Goal: Task Accomplishment & Management: Use online tool/utility

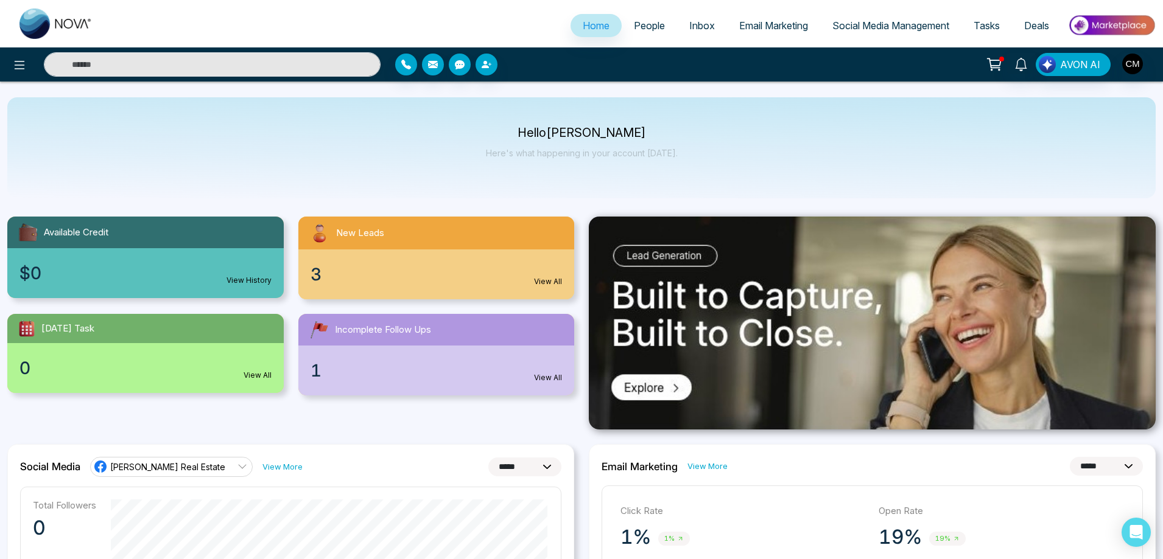
select select "*"
click at [640, 29] on span "People" at bounding box center [649, 25] width 31 height 12
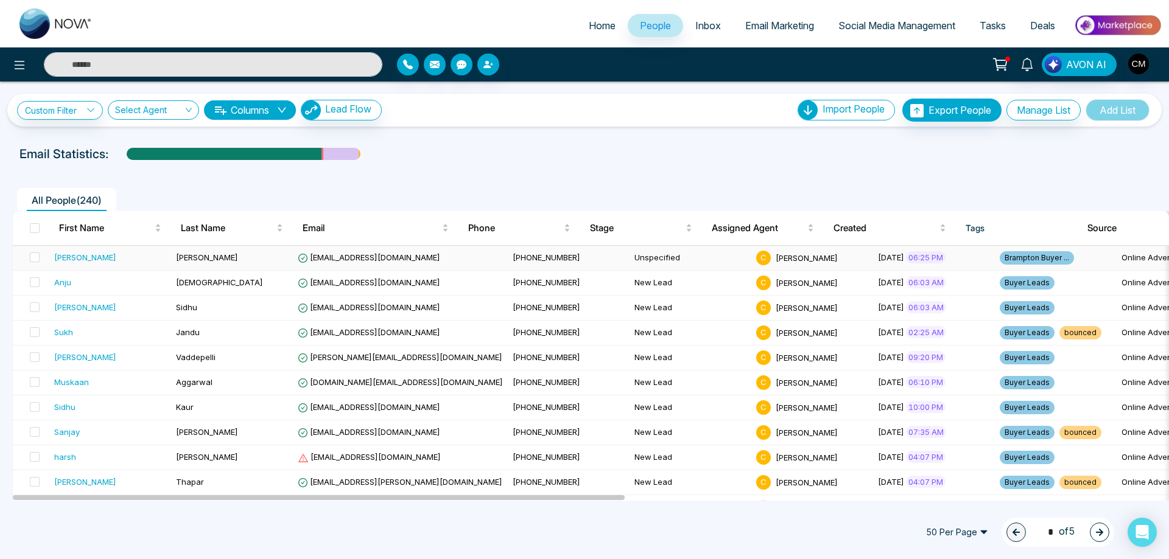
click at [161, 261] on div "[PERSON_NAME]" at bounding box center [110, 257] width 112 height 12
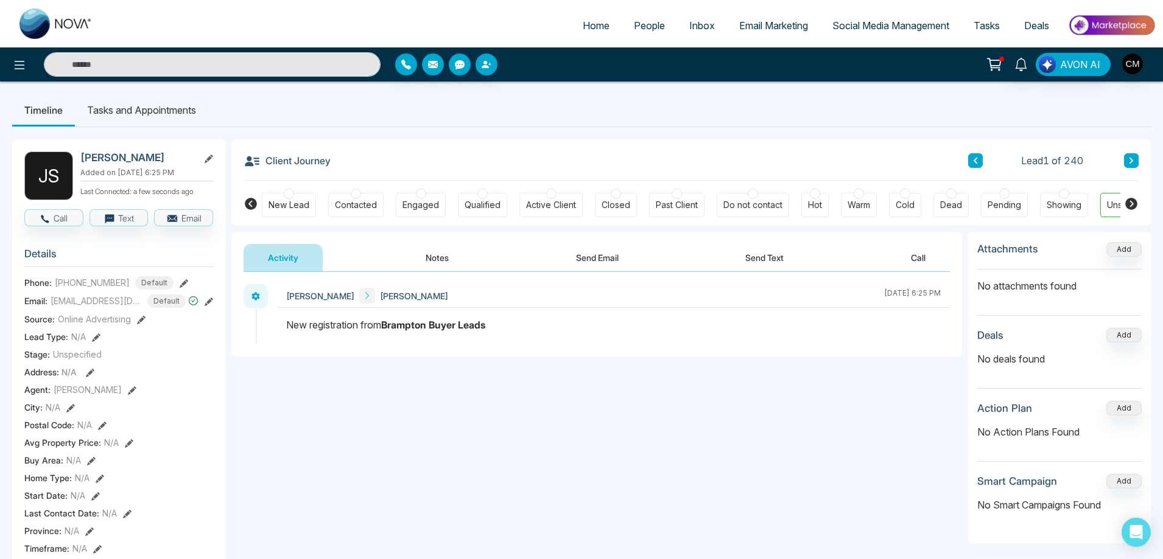
click at [1136, 203] on icon at bounding box center [1131, 204] width 12 height 12
click at [250, 206] on icon at bounding box center [251, 204] width 12 height 12
click at [286, 198] on div "New Lead" at bounding box center [289, 205] width 54 height 24
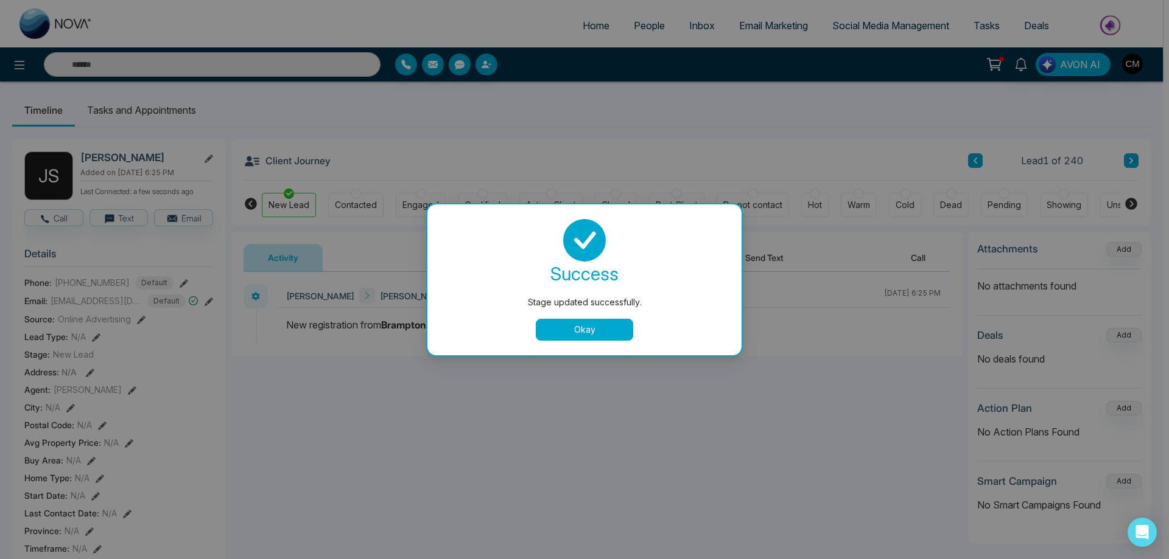
click at [541, 335] on button "Okay" at bounding box center [584, 330] width 97 height 22
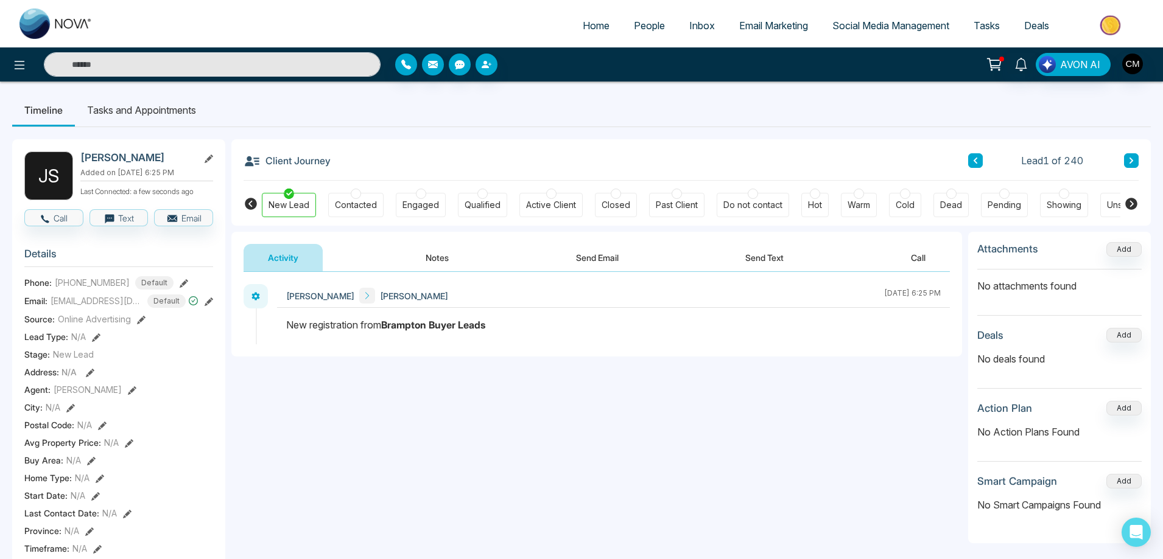
click at [1137, 157] on button at bounding box center [1131, 160] width 15 height 15
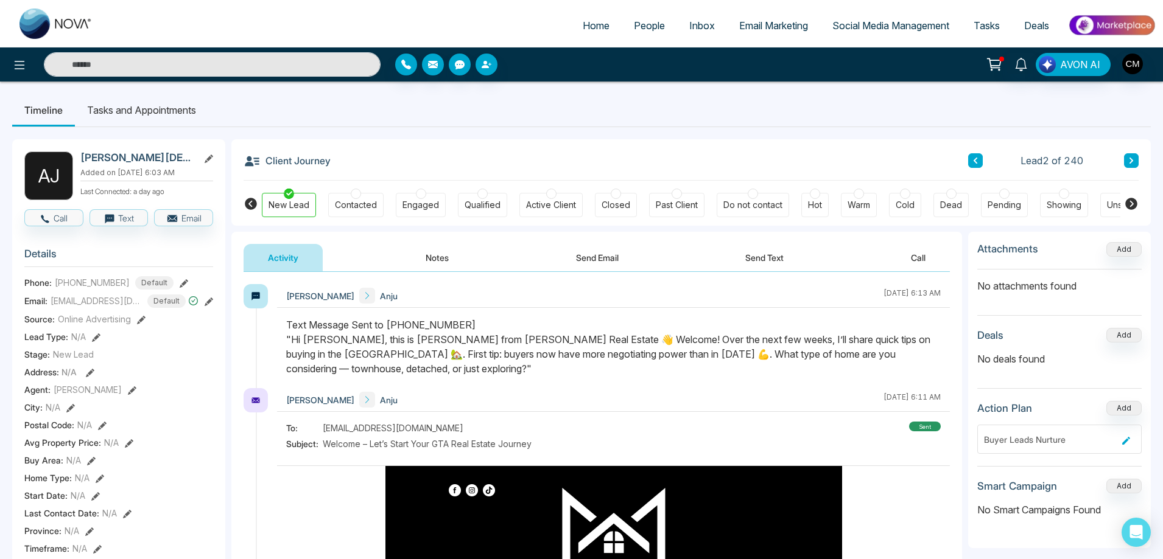
click at [63, 31] on img at bounding box center [55, 24] width 73 height 30
select select "*"
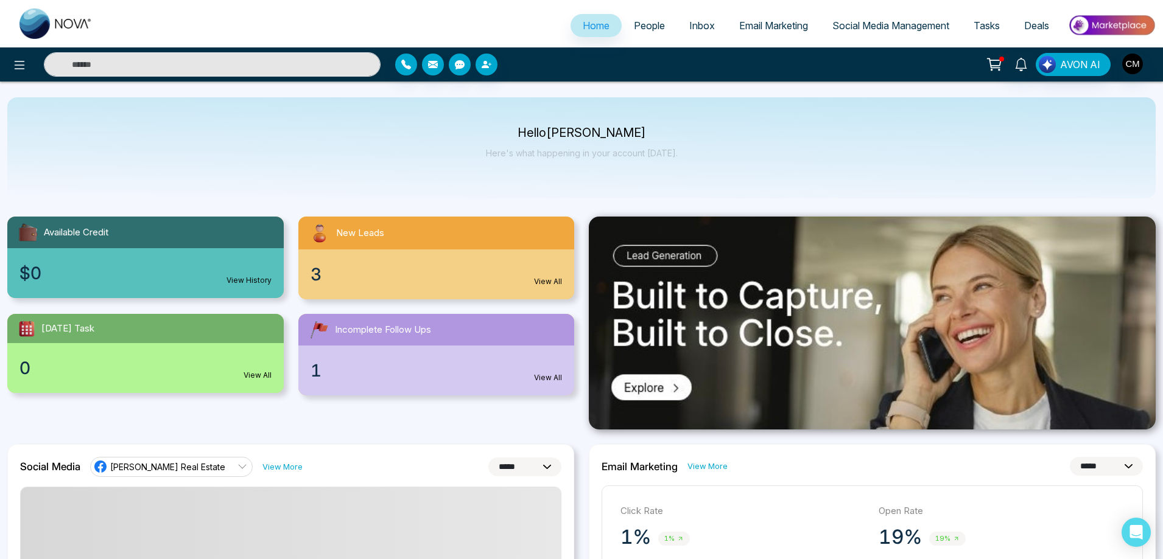
click at [634, 21] on span "People" at bounding box center [649, 25] width 31 height 12
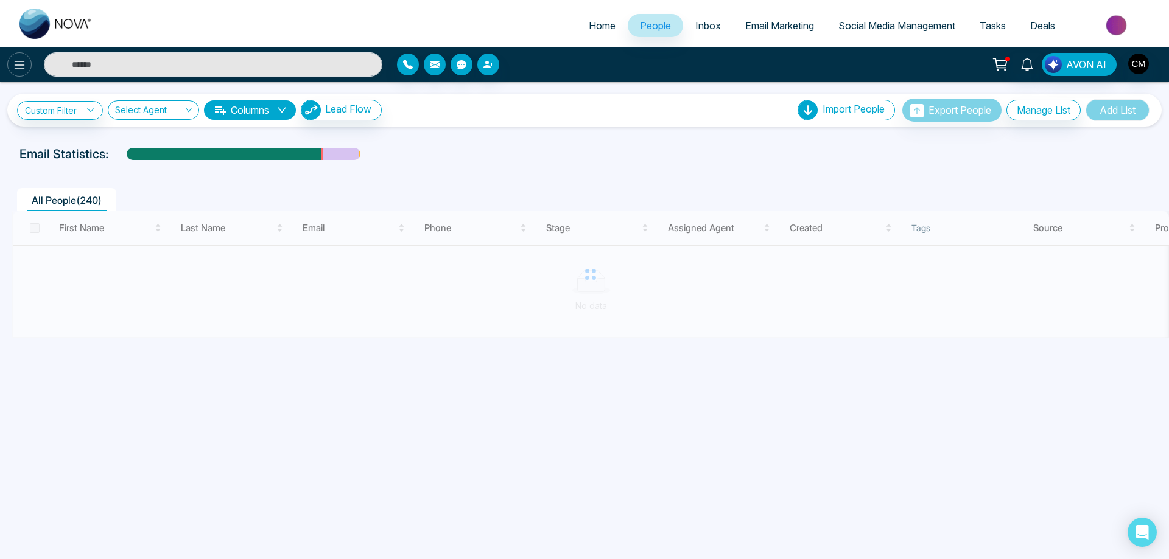
click at [25, 70] on icon at bounding box center [19, 65] width 15 height 15
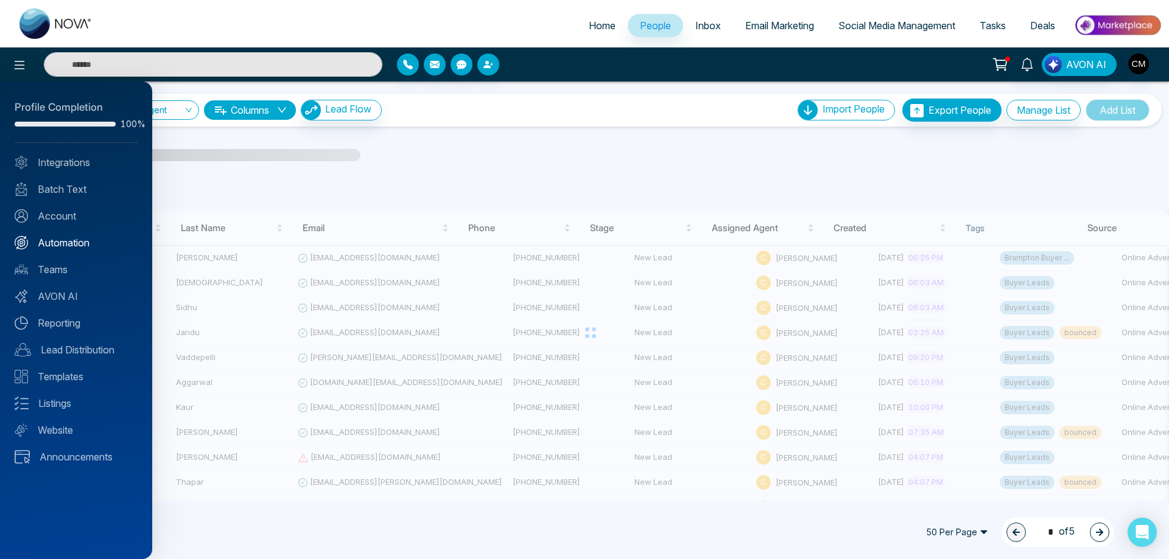
click at [64, 240] on link "Automation" at bounding box center [76, 243] width 123 height 15
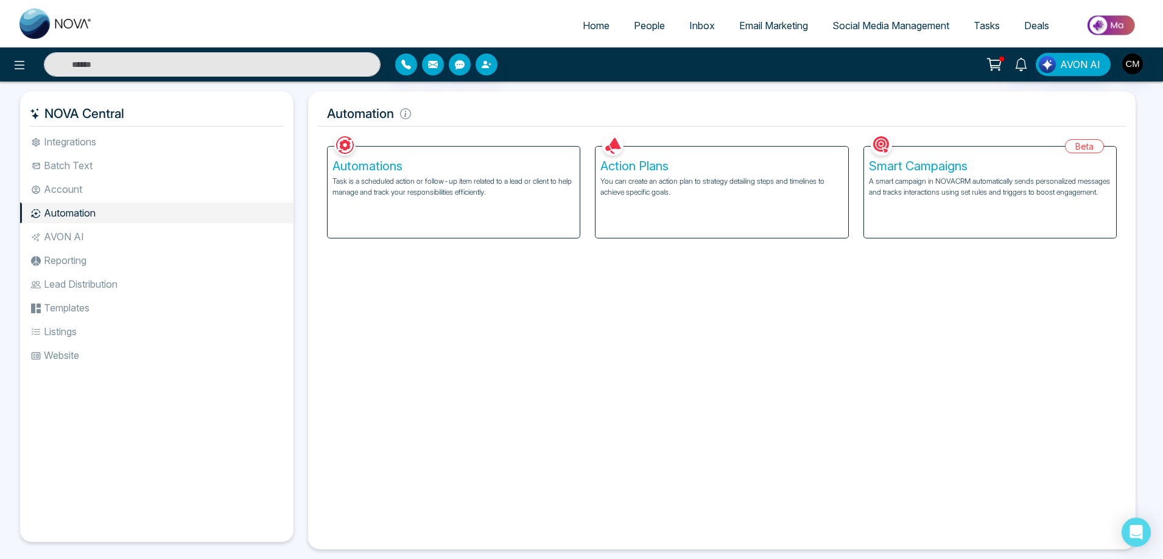
click at [922, 198] on p "A smart campaign in NOVACRM automatically sends personalized messages and track…" at bounding box center [990, 187] width 242 height 22
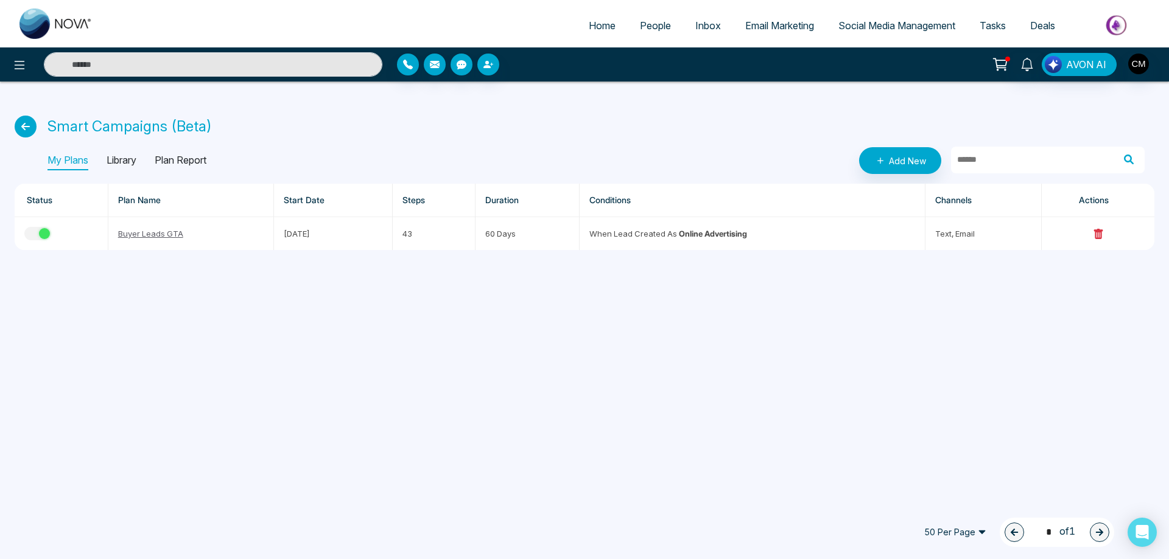
click at [25, 133] on icon at bounding box center [26, 127] width 22 height 22
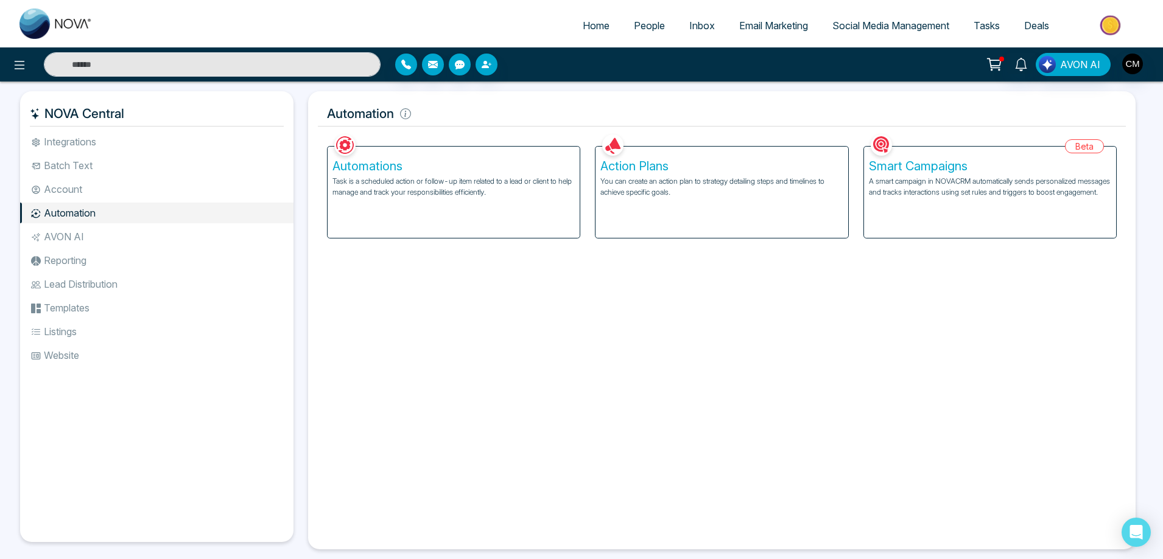
click at [450, 199] on div "Automations Task is a scheduled action or follow-up item related to a lead or c…" at bounding box center [454, 192] width 252 height 91
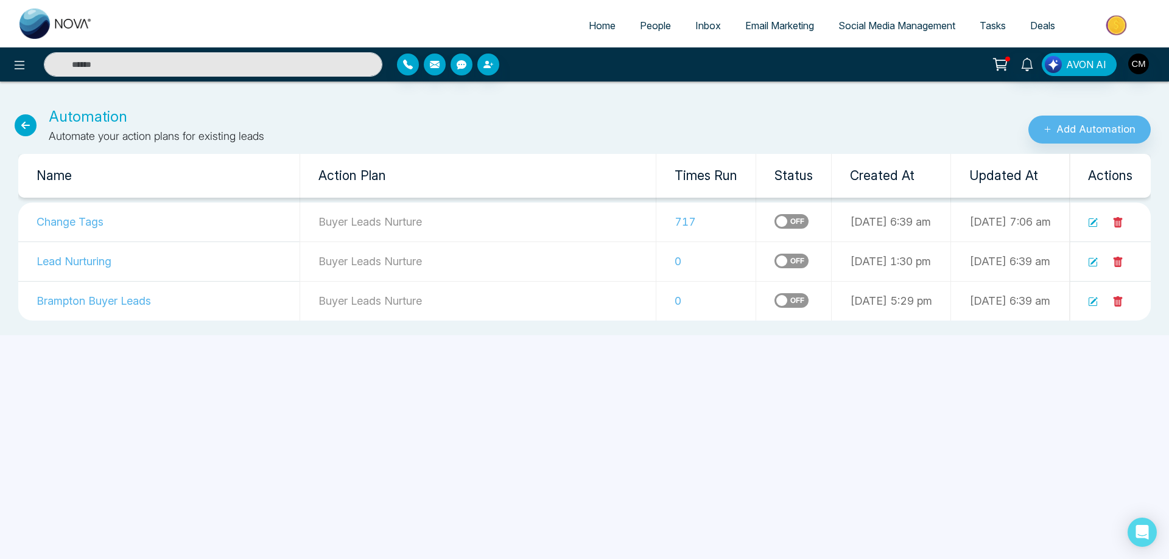
click at [1093, 225] on icon at bounding box center [1093, 223] width 10 height 10
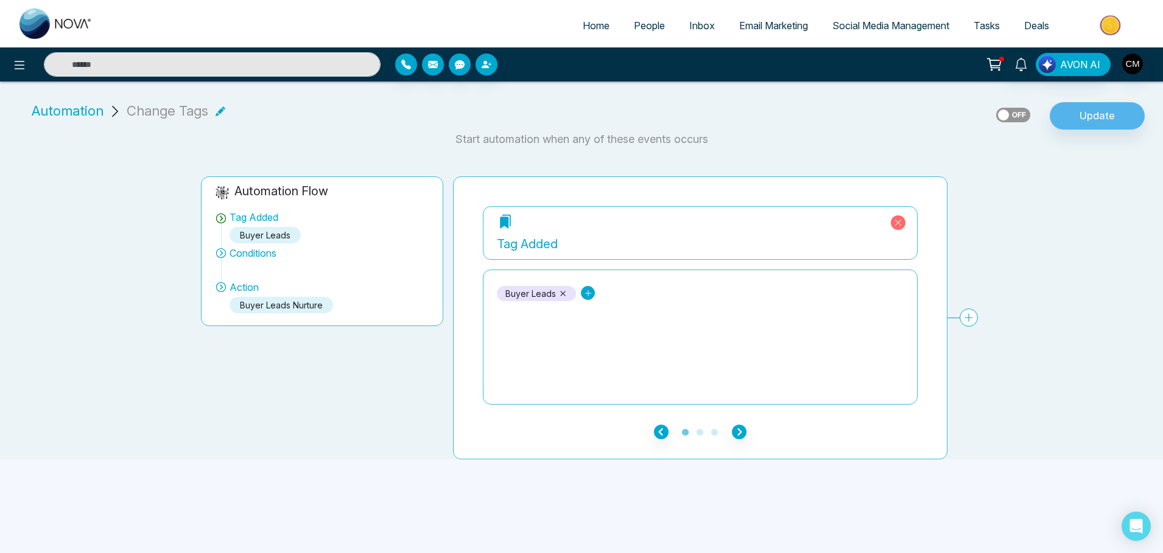
click at [589, 288] on link at bounding box center [588, 293] width 14 height 14
click at [605, 353] on div "Brampton Buyer Leads" at bounding box center [641, 354] width 101 height 15
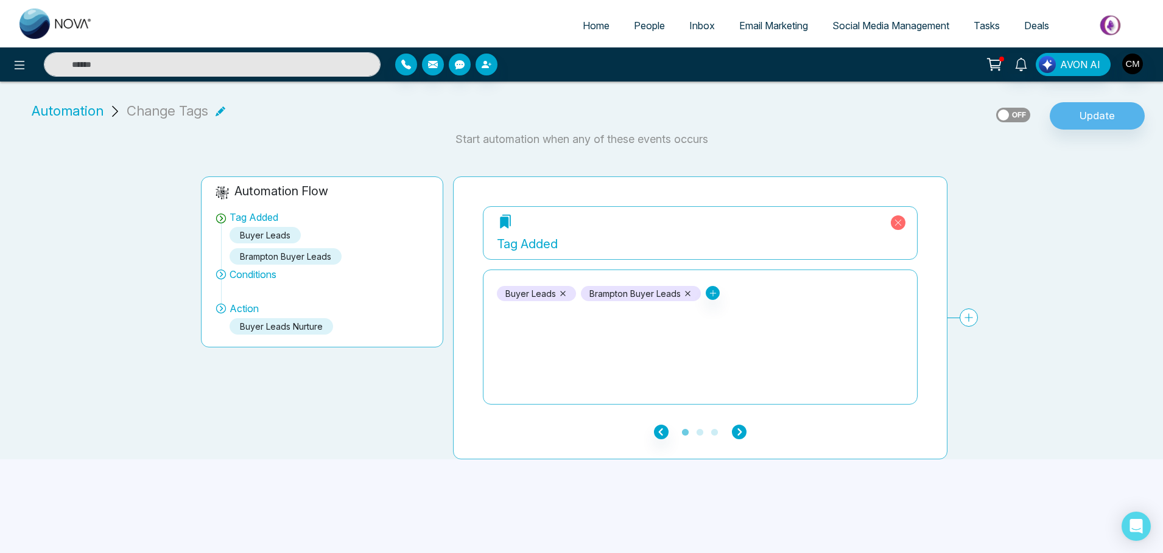
click at [741, 429] on icon "button" at bounding box center [739, 432] width 15 height 15
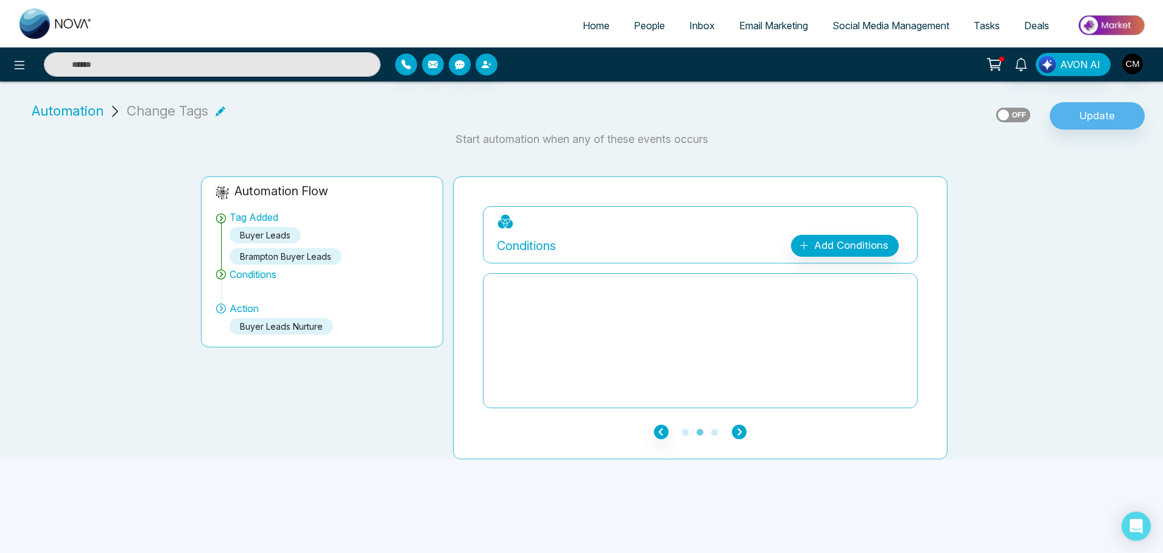
click at [745, 429] on icon "button" at bounding box center [739, 432] width 15 height 15
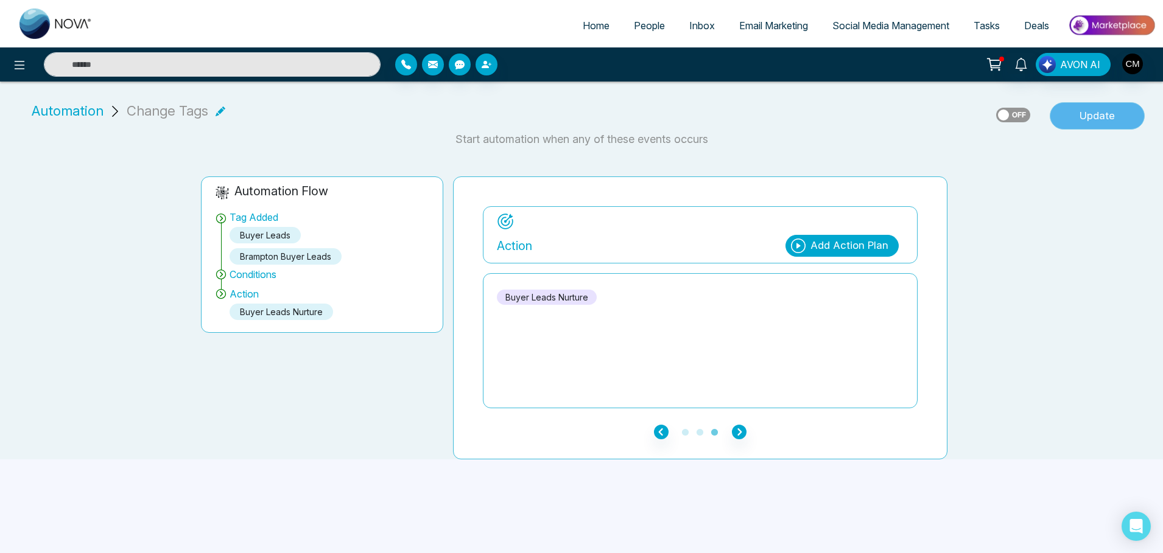
click at [1121, 114] on button "Update" at bounding box center [1097, 116] width 95 height 28
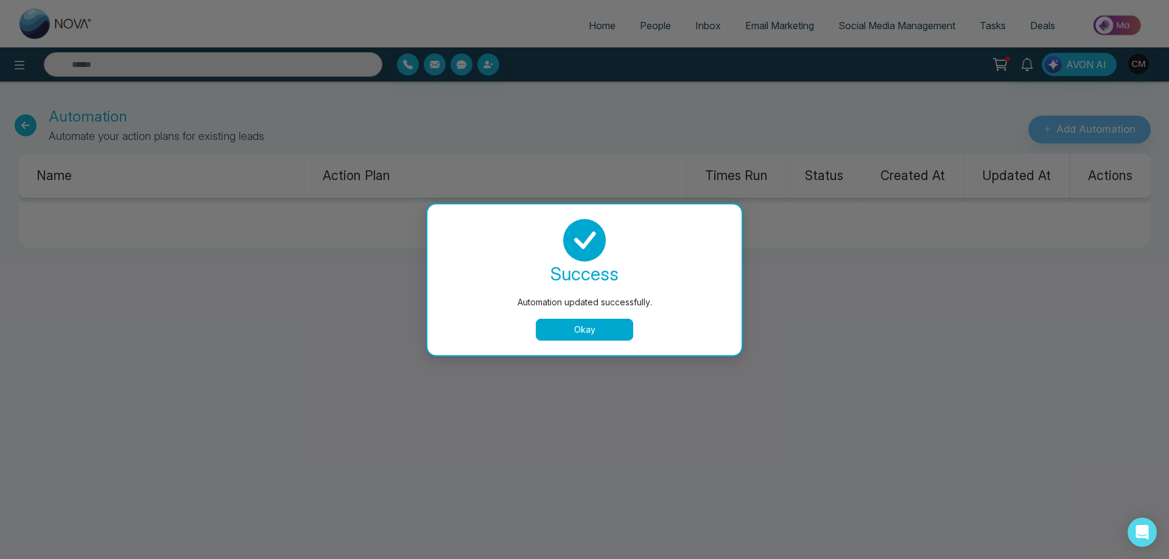
click at [581, 331] on button "Okay" at bounding box center [584, 330] width 97 height 22
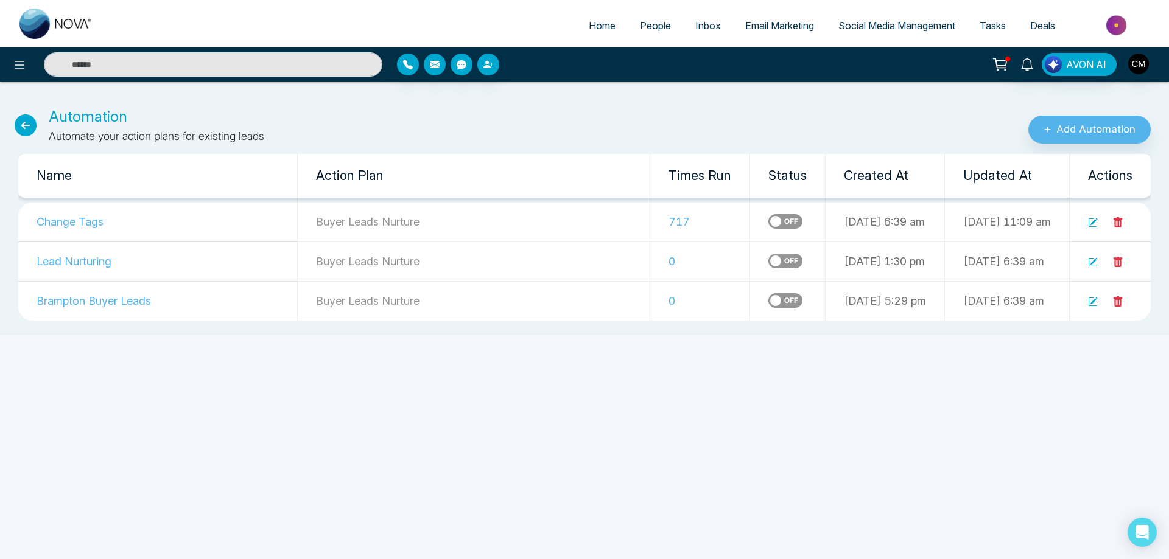
click at [41, 13] on img at bounding box center [55, 24] width 73 height 30
select select "*"
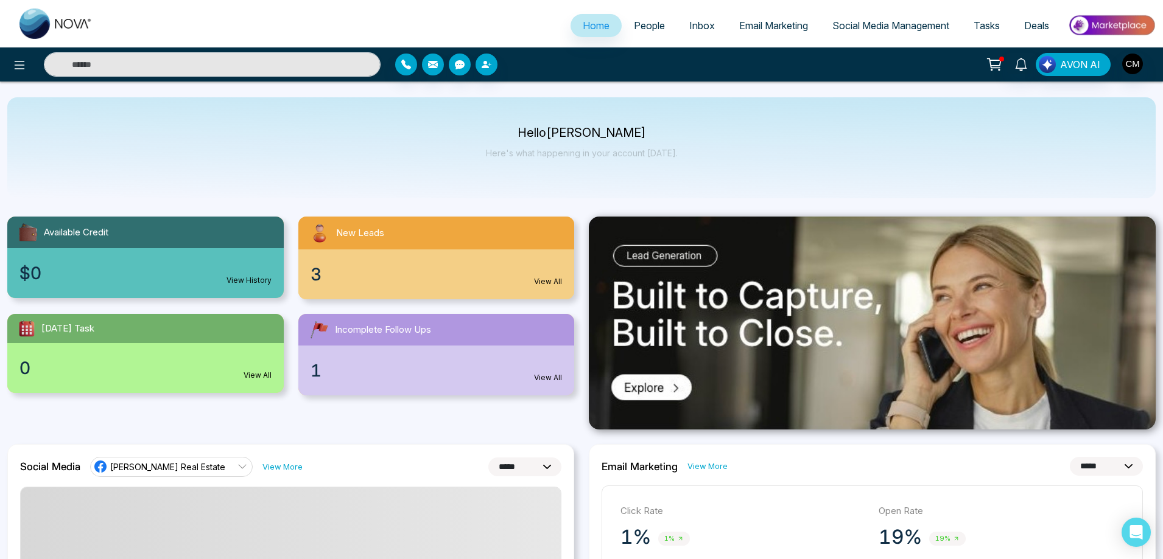
click at [647, 23] on span "People" at bounding box center [649, 25] width 31 height 12
